Goal: Navigation & Orientation: Find specific page/section

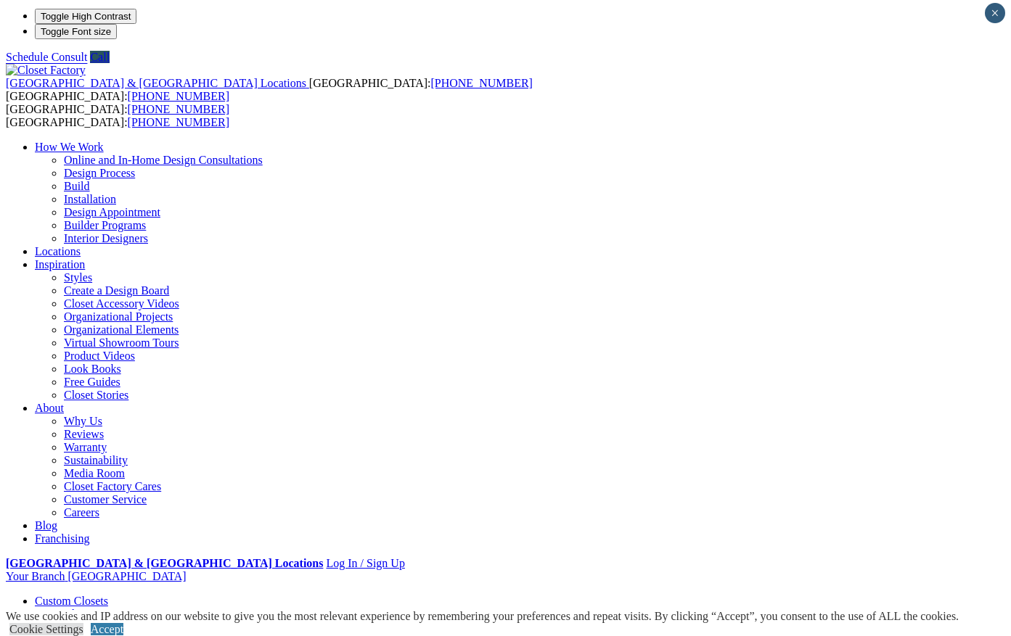
scroll to position [3, 0]
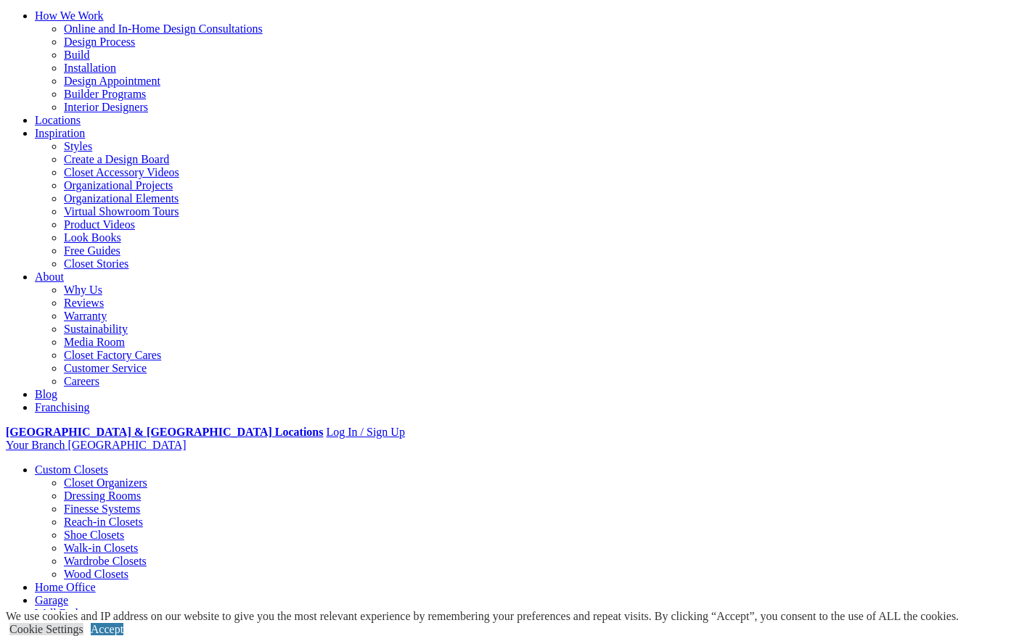
scroll to position [105, 0]
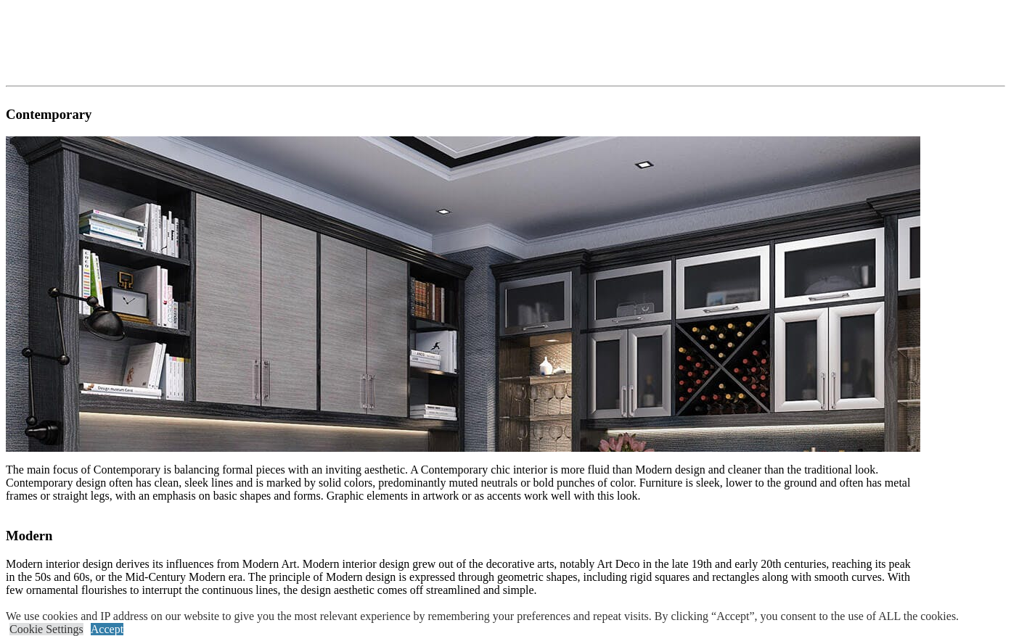
scroll to position [732, 0]
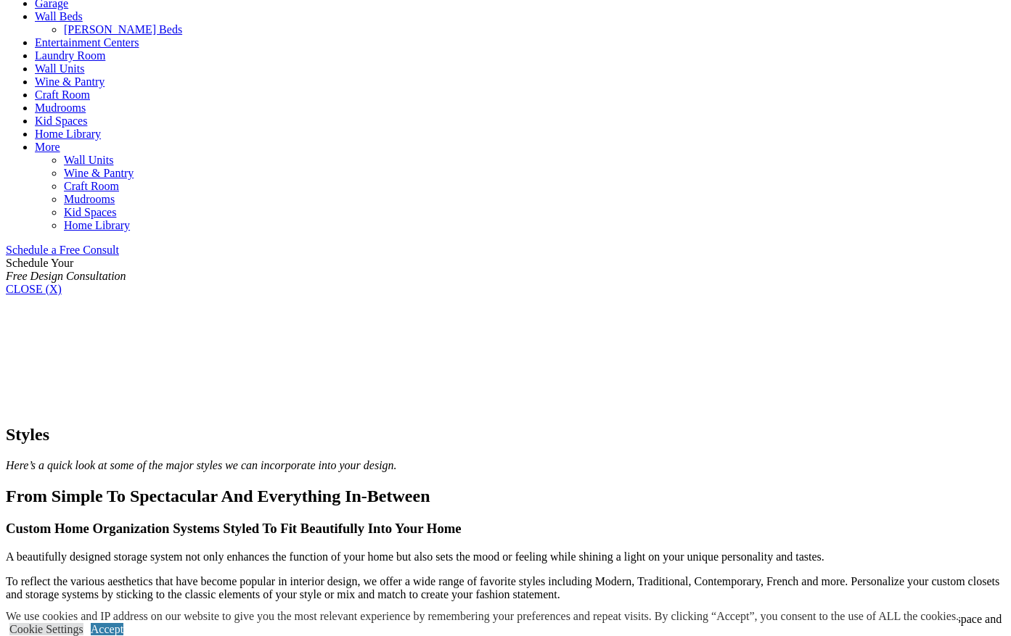
click at [68, 9] on link "Garage" at bounding box center [51, 3] width 33 height 12
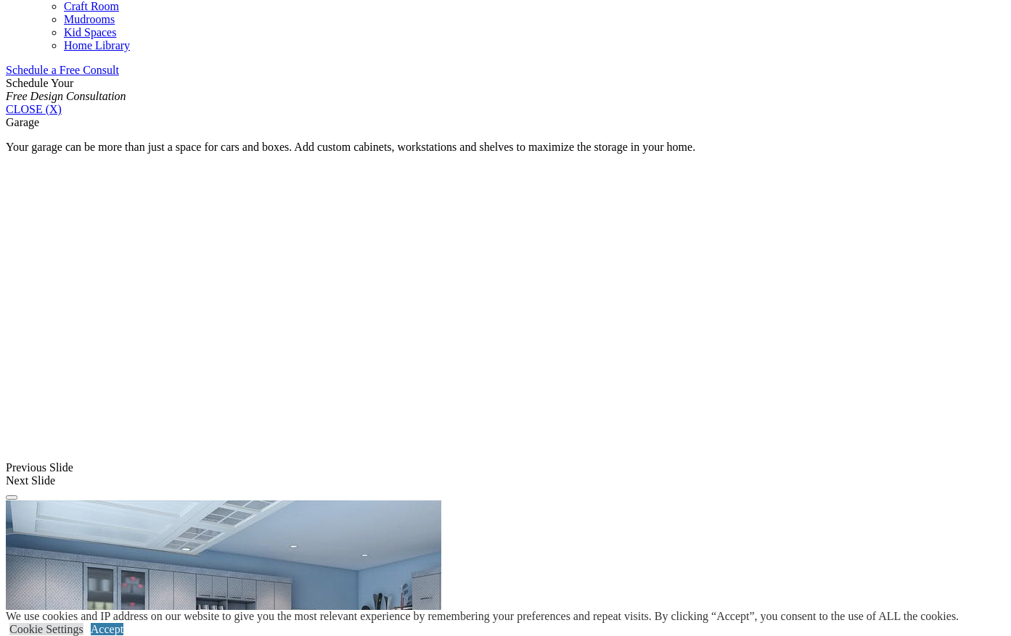
scroll to position [1192, 0]
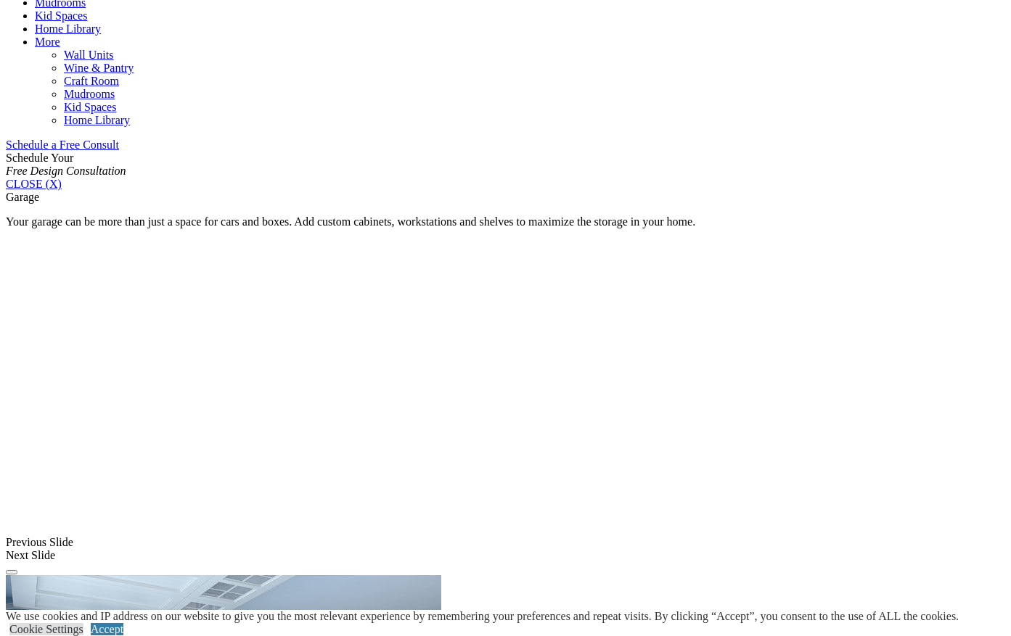
scroll to position [123, 0]
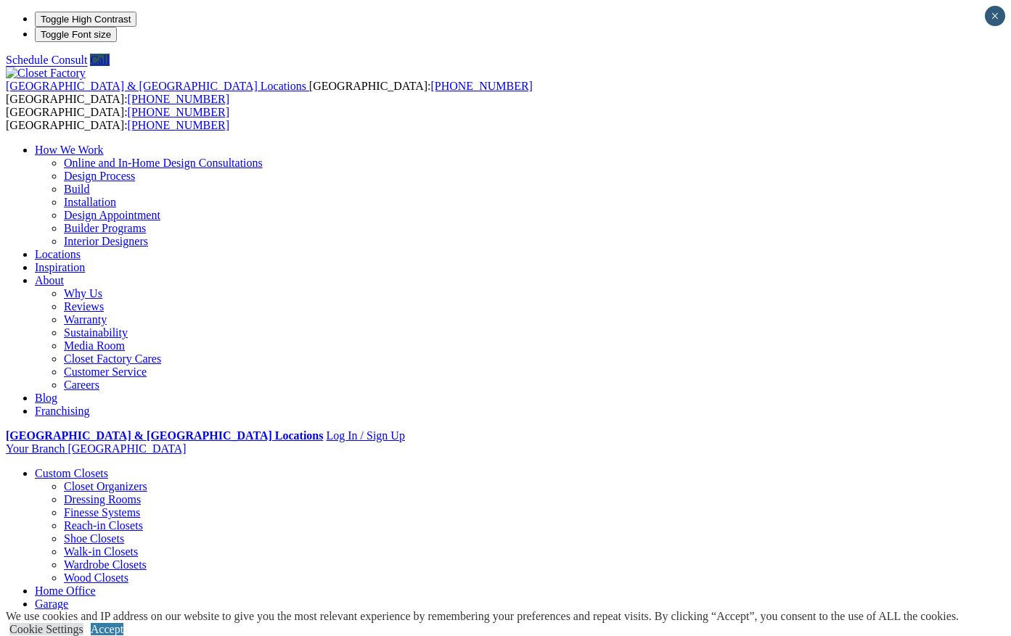
click at [139, 636] on link "Entertainment Centers" at bounding box center [87, 643] width 105 height 12
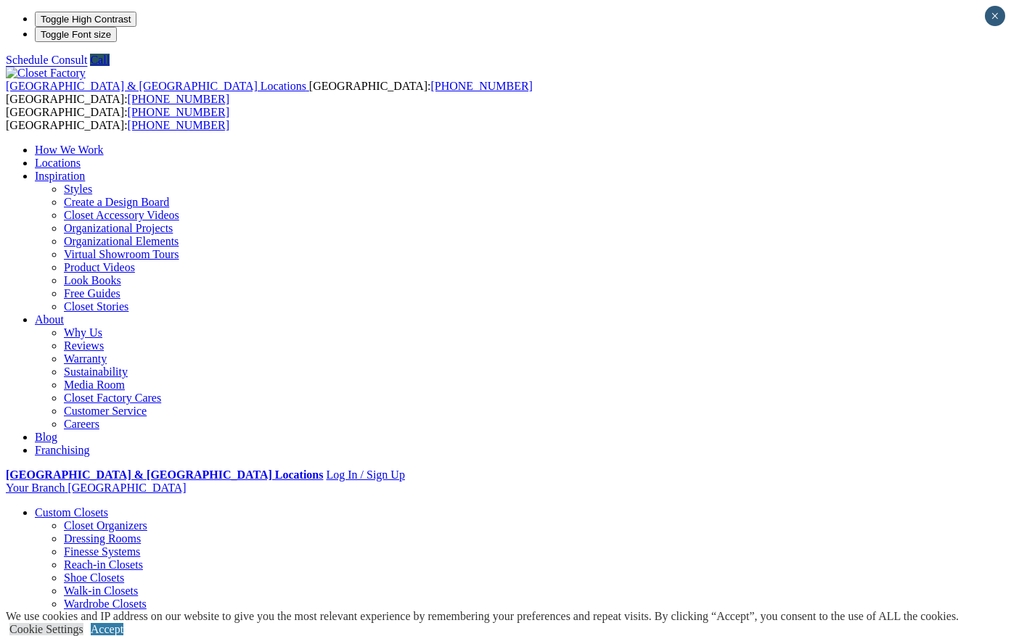
click at [81, 157] on link "Locations" at bounding box center [58, 163] width 46 height 12
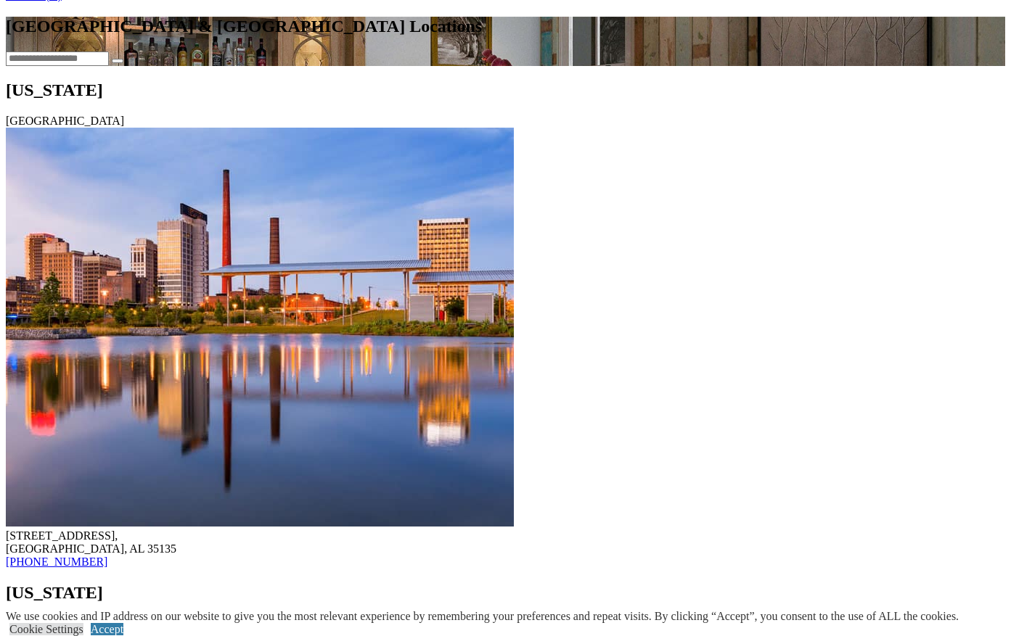
scroll to position [1280, 0]
